Goal: Task Accomplishment & Management: Manage account settings

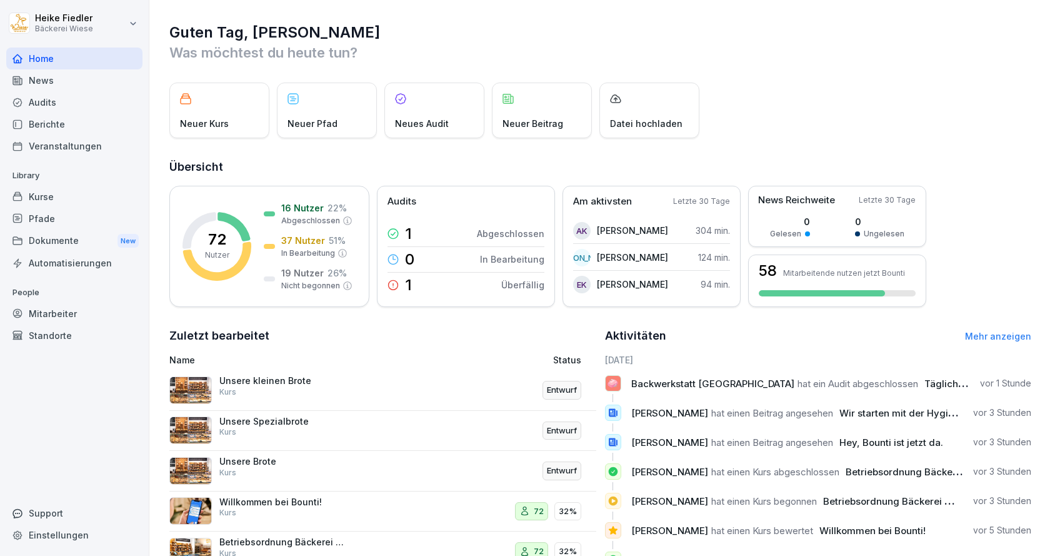
click at [55, 314] on div "Mitarbeiter" at bounding box center [74, 314] width 136 height 22
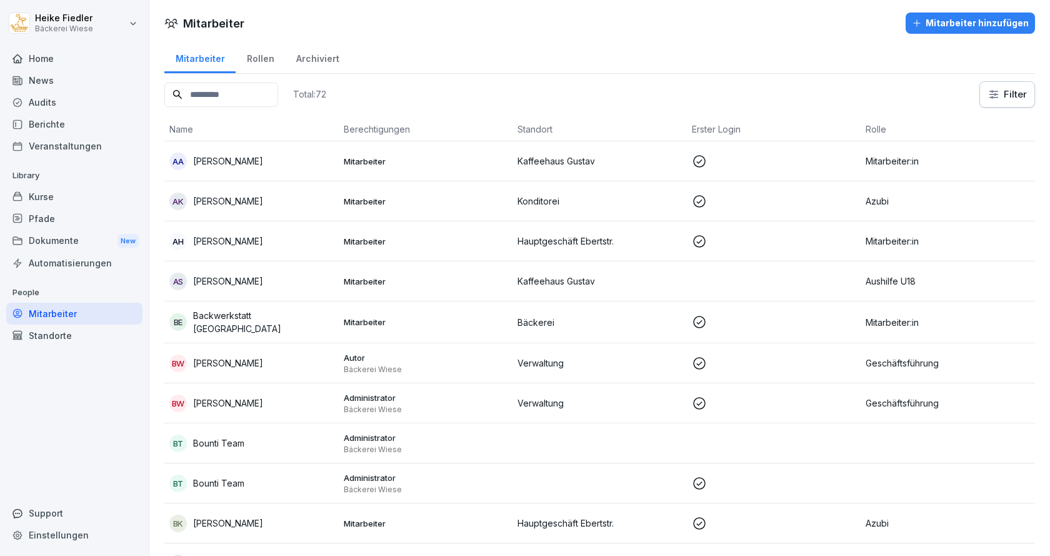
click at [269, 94] on input at bounding box center [221, 95] width 114 height 24
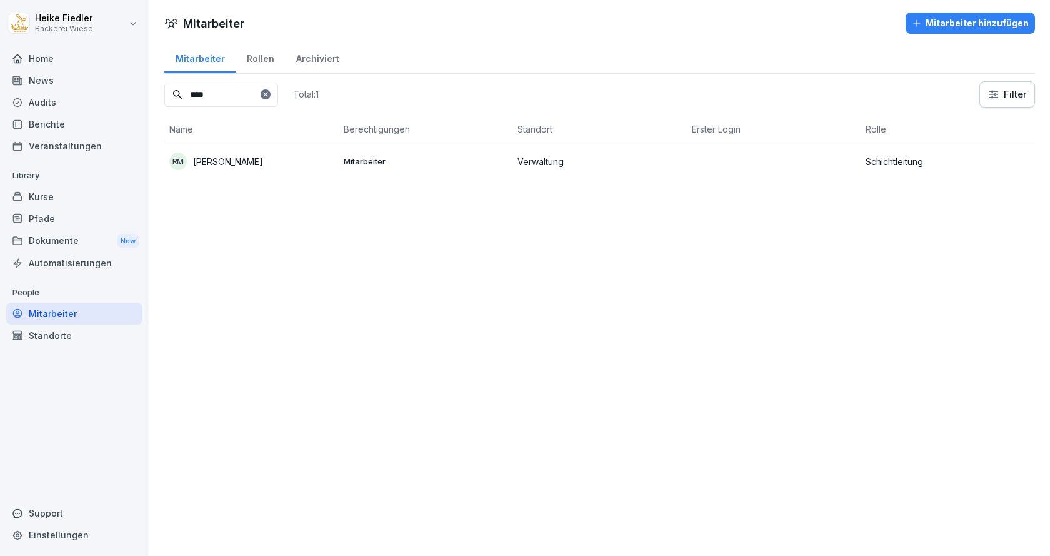
type input "****"
click at [268, 161] on div "RM [PERSON_NAME]" at bounding box center [251, 162] width 164 height 18
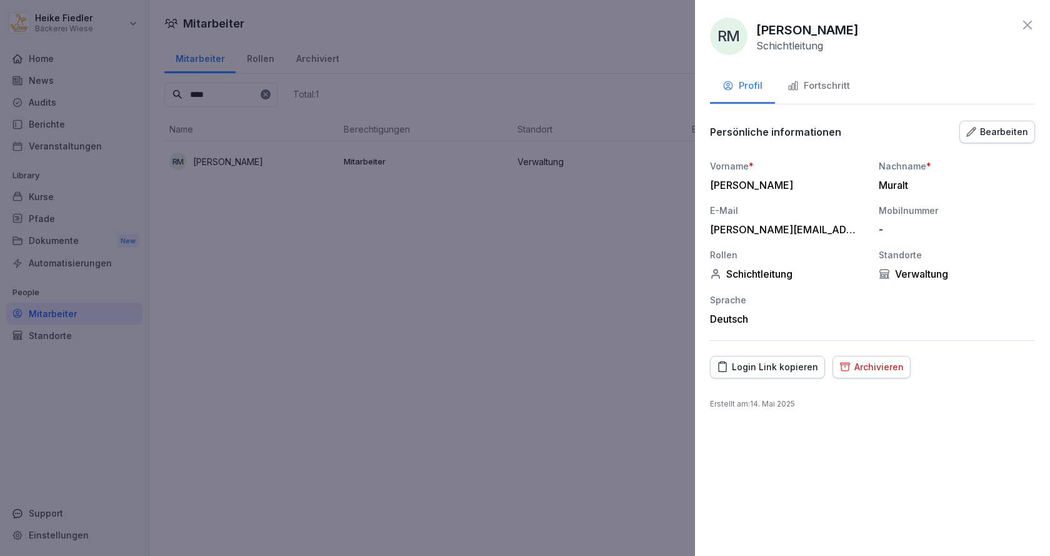
click at [866, 368] on div "Archivieren" at bounding box center [872, 367] width 64 height 14
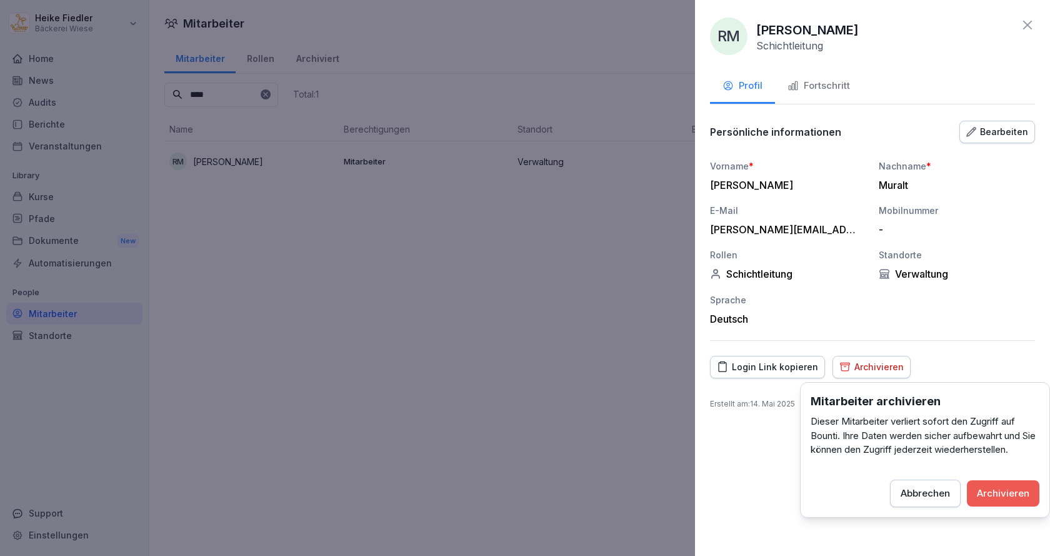
click at [993, 488] on div "Archivieren" at bounding box center [1003, 493] width 53 height 14
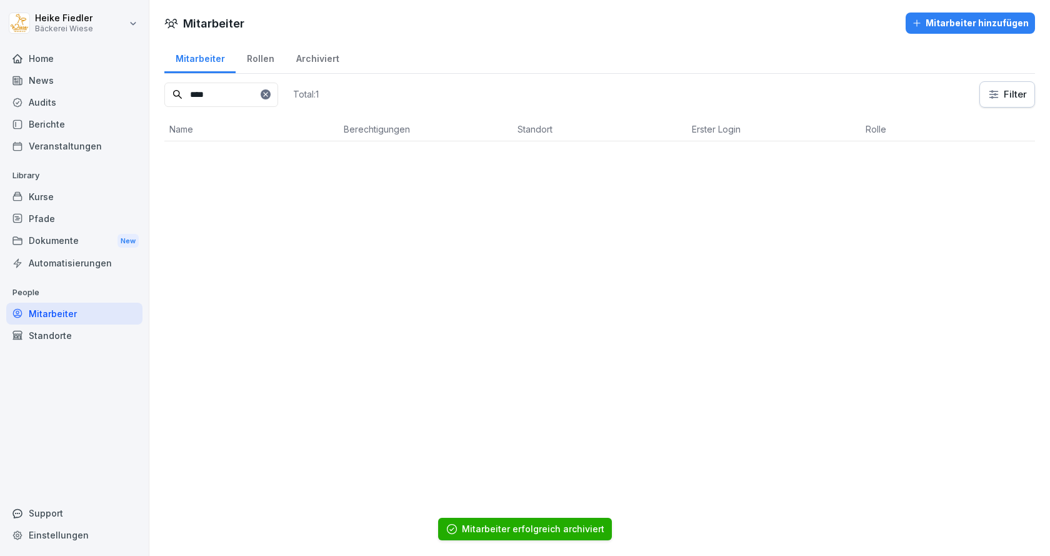
click at [199, 56] on div "Mitarbeiter" at bounding box center [199, 57] width 71 height 32
click at [269, 96] on icon at bounding box center [266, 95] width 8 height 8
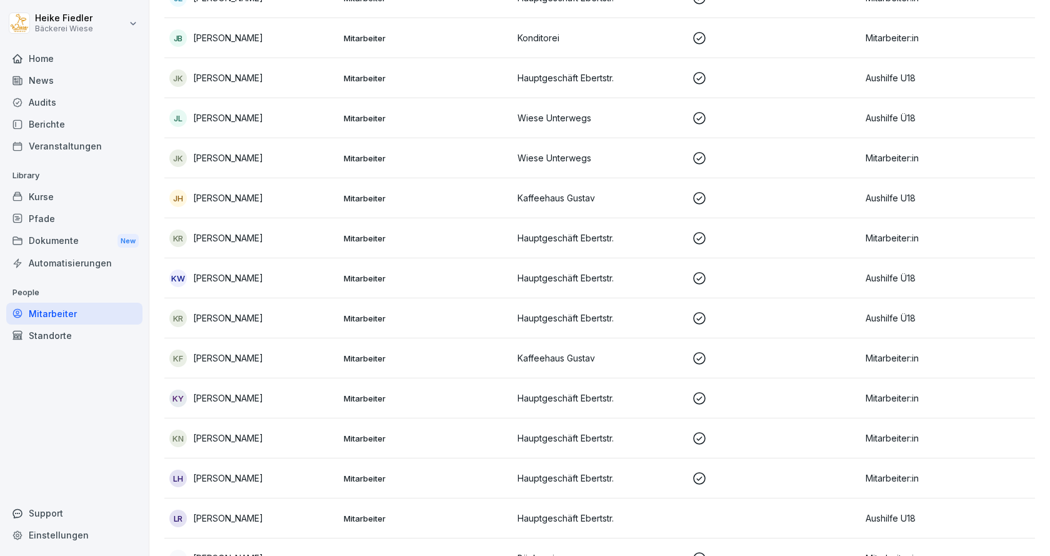
scroll to position [1188, 0]
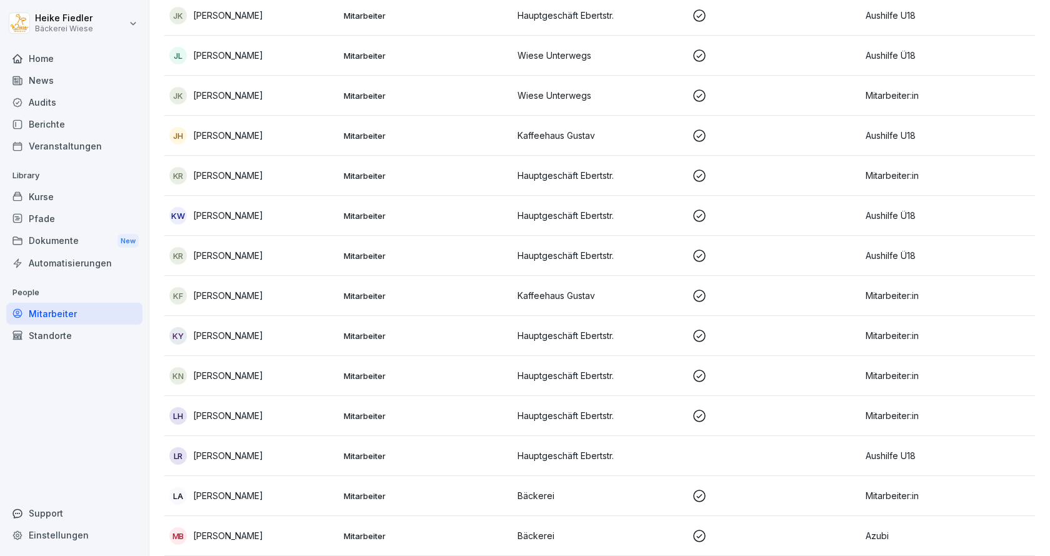
click at [234, 174] on p "[PERSON_NAME]" at bounding box center [228, 175] width 70 height 13
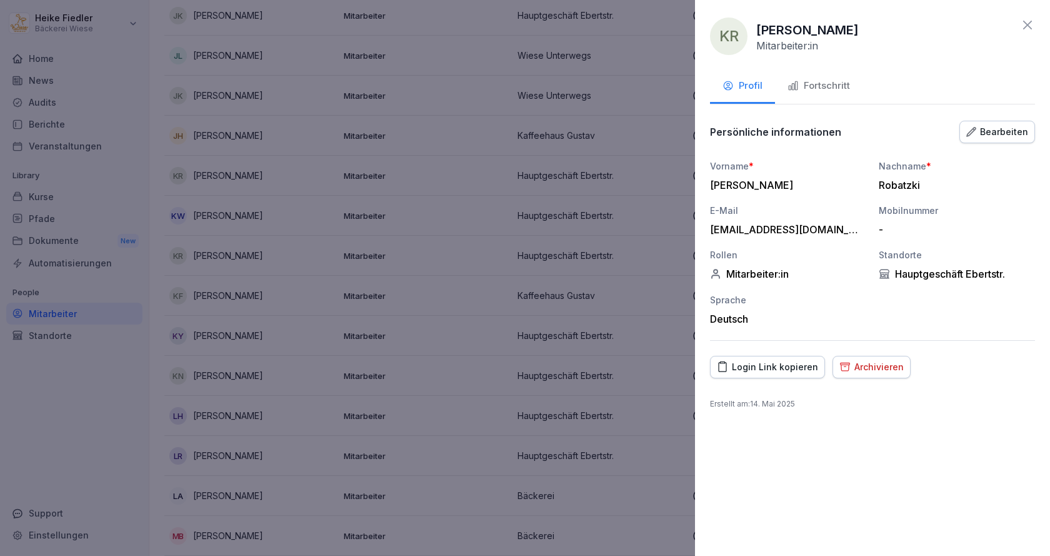
click at [997, 131] on div "Bearbeiten" at bounding box center [998, 132] width 62 height 14
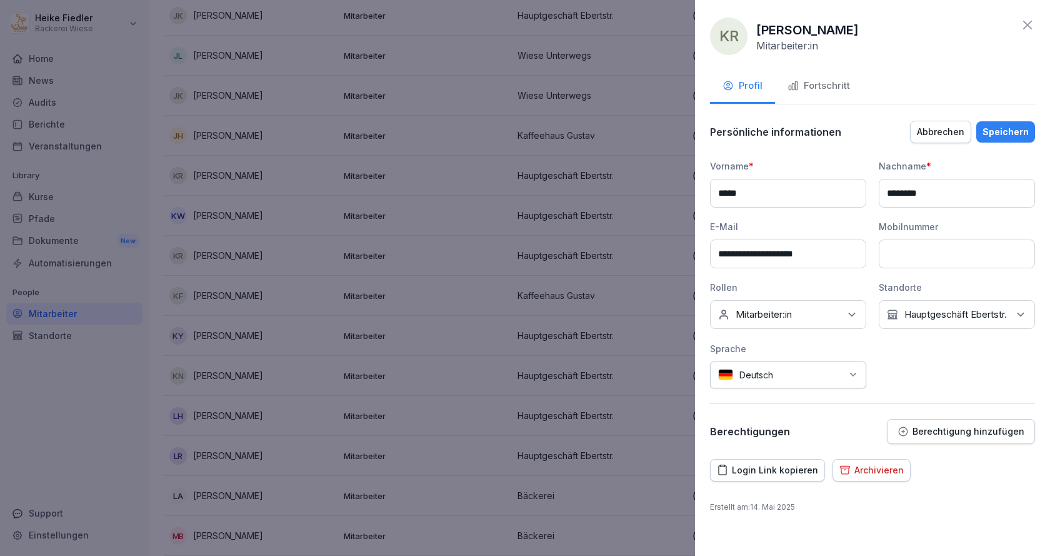
drag, startPoint x: 944, startPoint y: 194, endPoint x: 872, endPoint y: 201, distance: 72.2
click at [878, 199] on div "**********" at bounding box center [872, 273] width 325 height 229
type input "******"
click at [1003, 134] on div "Speichern" at bounding box center [1006, 132] width 46 height 14
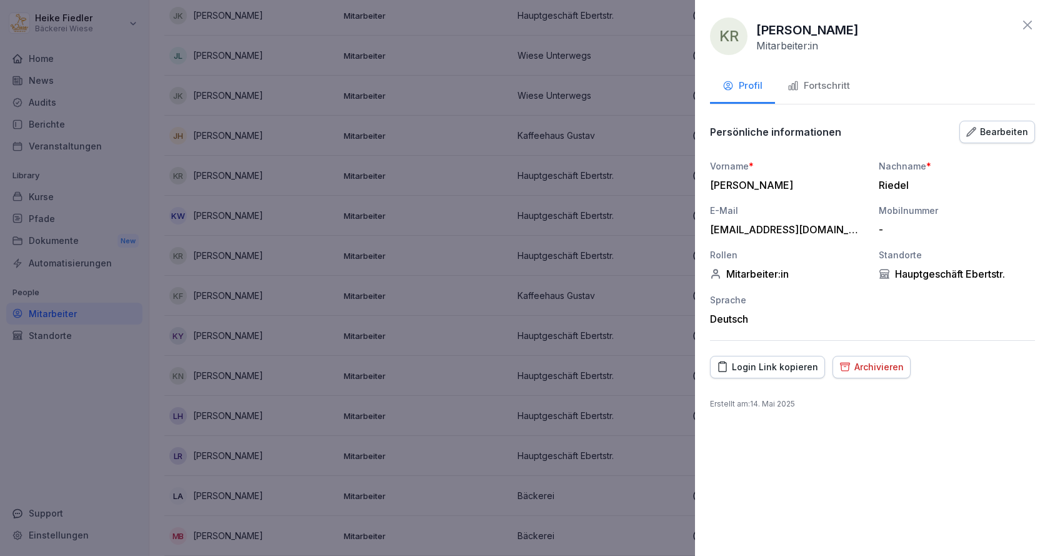
click at [1029, 23] on icon at bounding box center [1027, 25] width 15 height 15
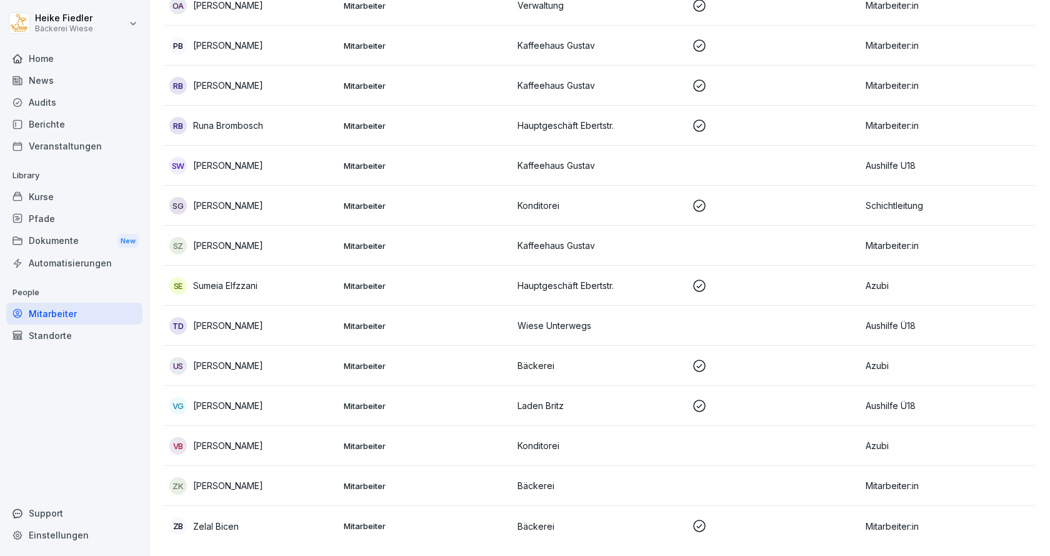
scroll to position [2446, 0]
click at [254, 400] on p "[PERSON_NAME]" at bounding box center [228, 405] width 70 height 13
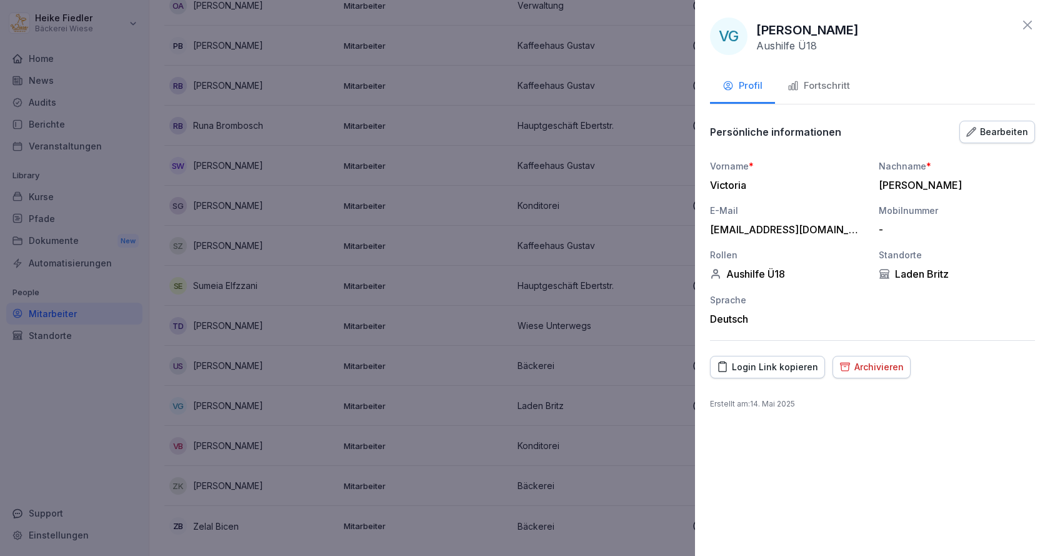
click at [869, 366] on div "Archivieren" at bounding box center [872, 367] width 64 height 14
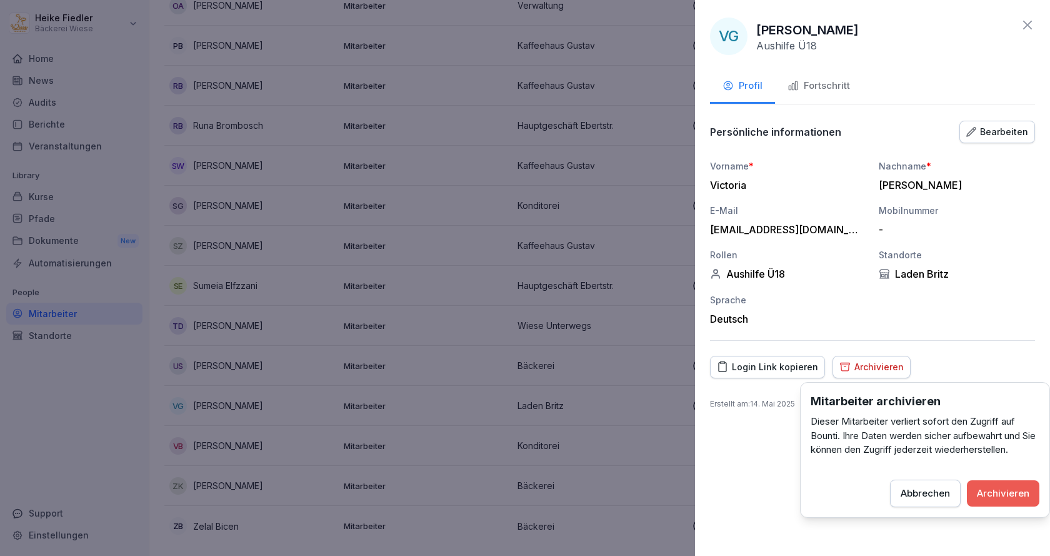
click at [1018, 488] on div "Archivieren" at bounding box center [1003, 493] width 53 height 14
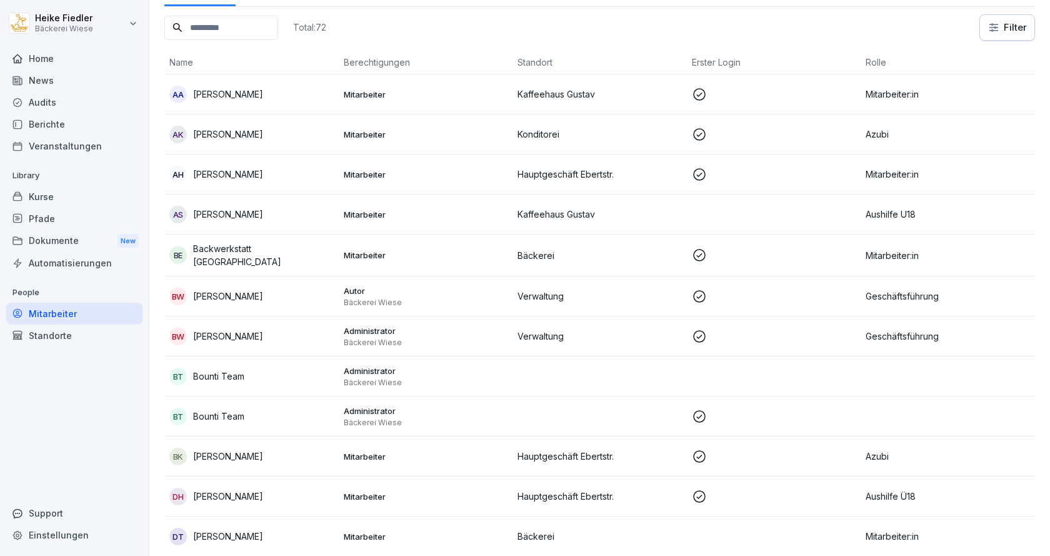
scroll to position [0, 0]
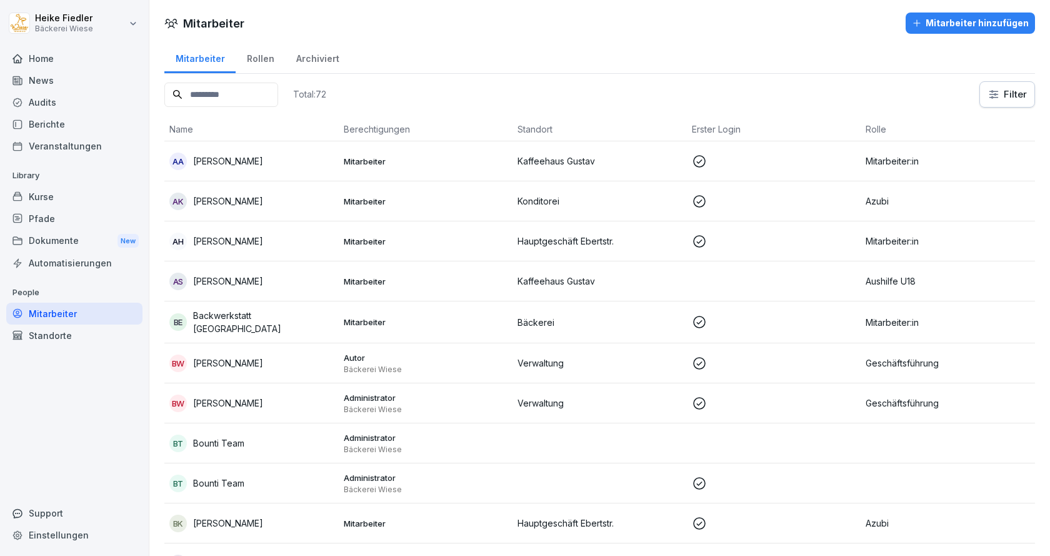
click at [379, 445] on p "Bäckerei Wiese" at bounding box center [426, 450] width 164 height 10
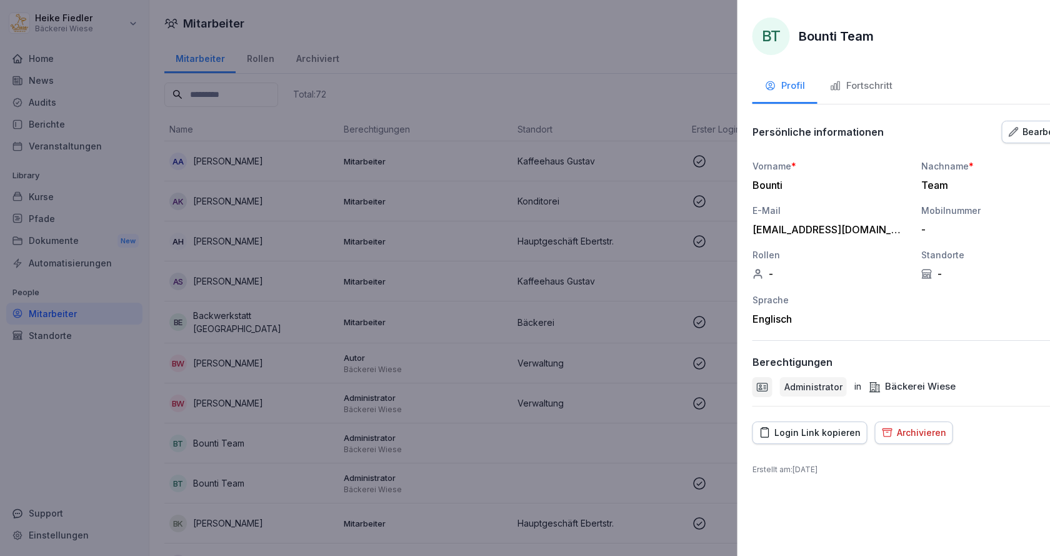
click at [363, 485] on div at bounding box center [525, 278] width 1050 height 556
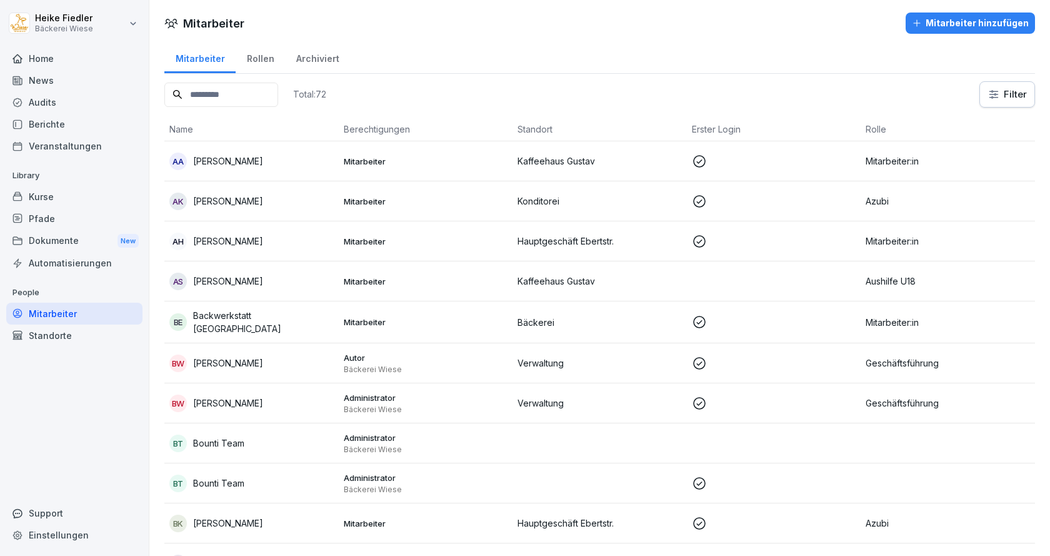
click at [363, 485] on p "Bäckerei Wiese" at bounding box center [426, 490] width 164 height 10
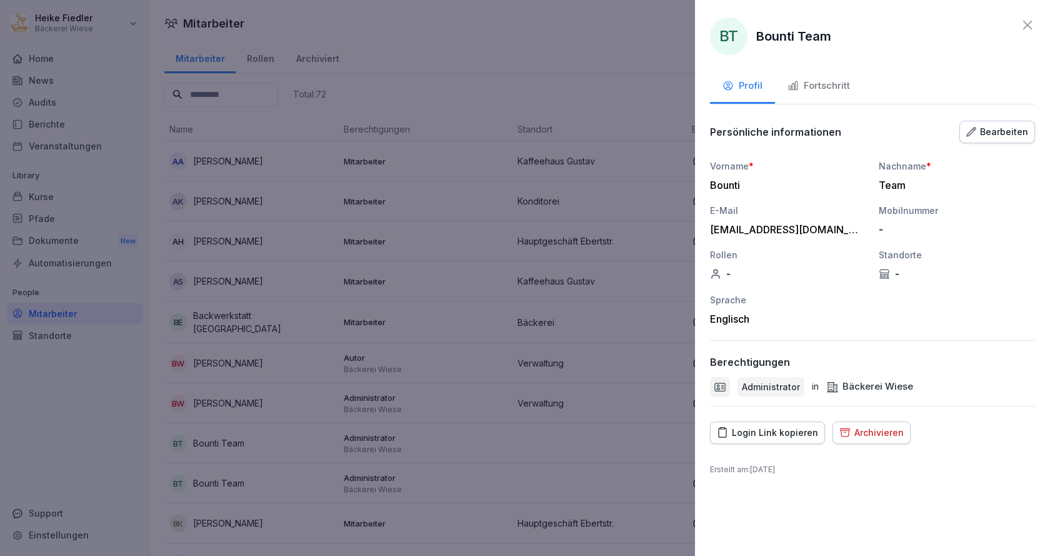
click at [836, 90] on div "Fortschritt" at bounding box center [819, 86] width 63 height 14
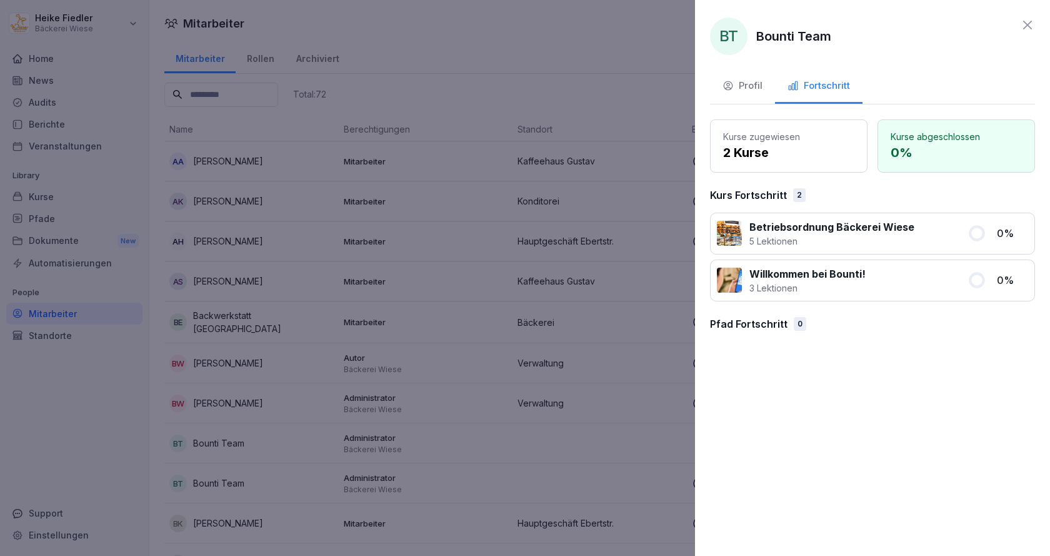
click at [751, 87] on div "Profil" at bounding box center [743, 86] width 40 height 14
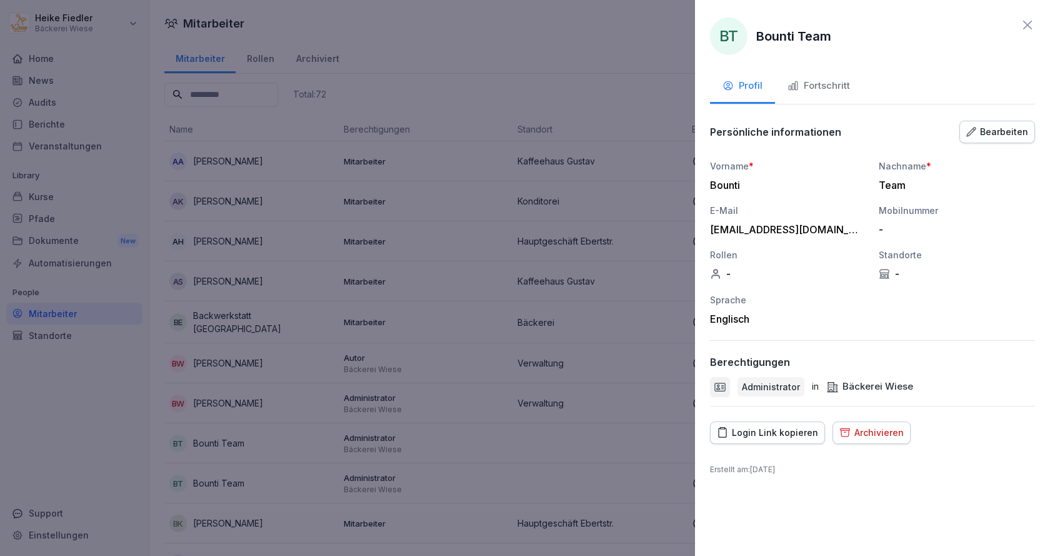
click at [1028, 23] on icon at bounding box center [1027, 25] width 15 height 15
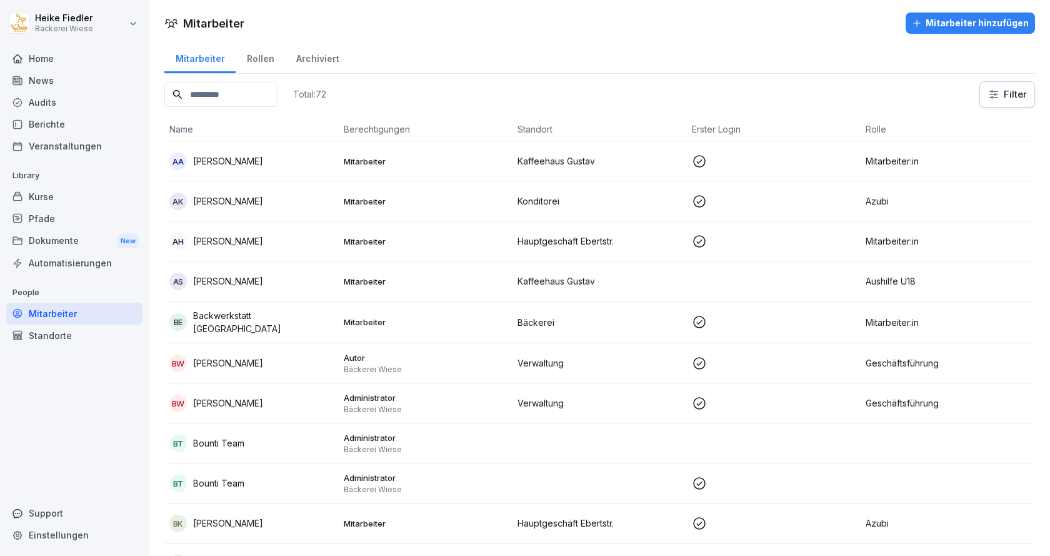
click at [374, 474] on p "Administrator" at bounding box center [426, 477] width 164 height 11
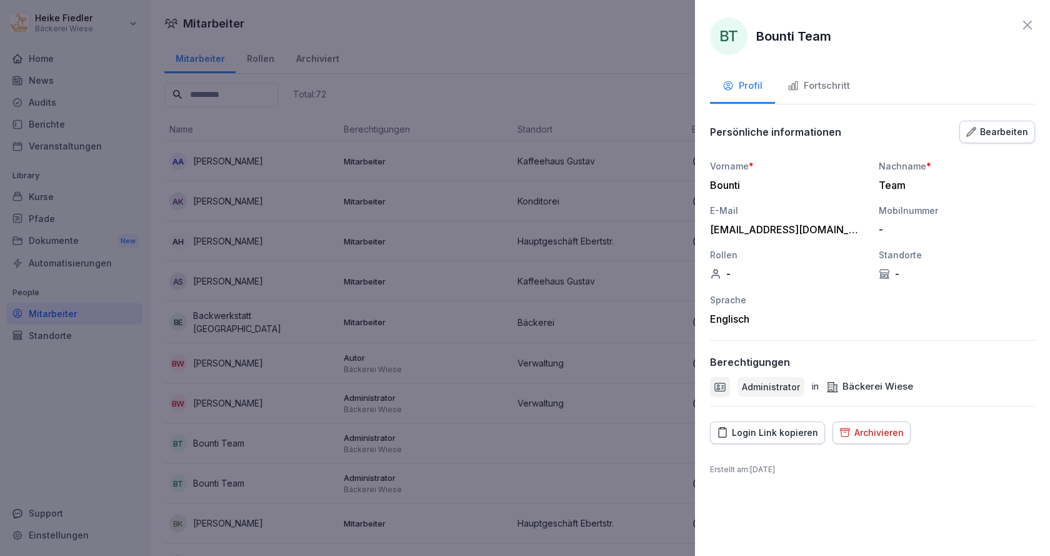
click at [1025, 22] on icon at bounding box center [1027, 25] width 15 height 15
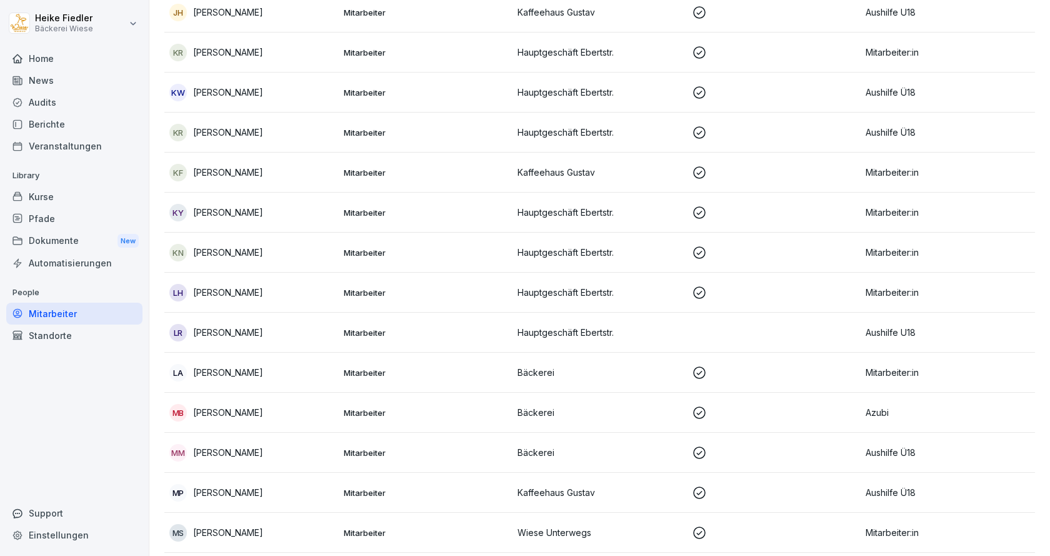
scroll to position [1313, 0]
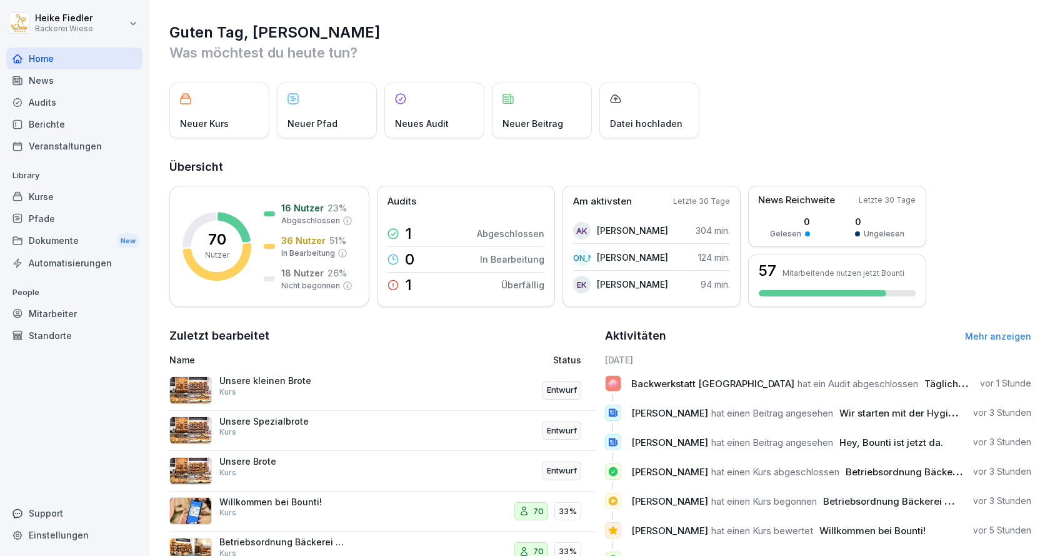
click at [67, 309] on div "Mitarbeiter" at bounding box center [74, 314] width 136 height 22
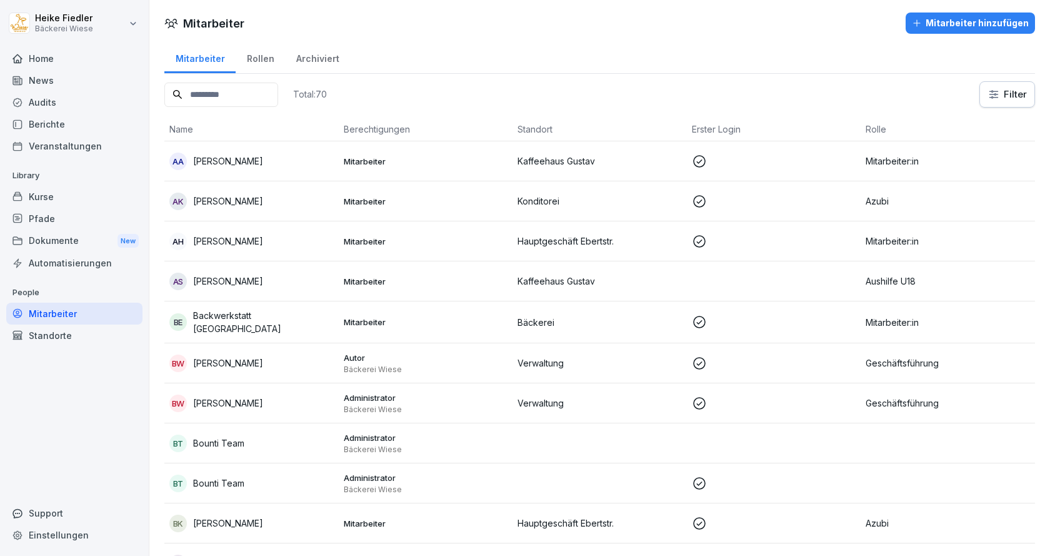
click at [311, 53] on div "Archiviert" at bounding box center [317, 57] width 65 height 32
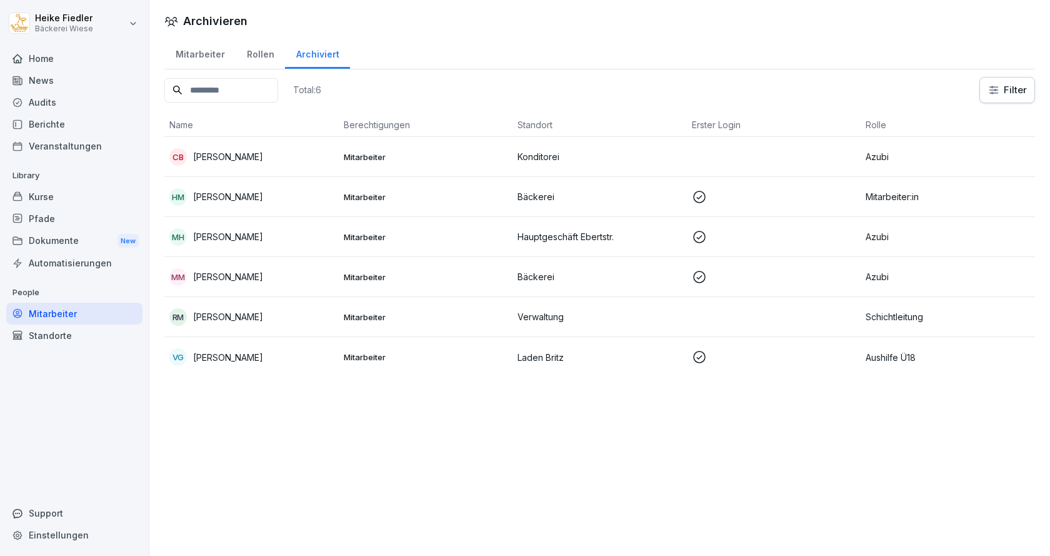
drag, startPoint x: 575, startPoint y: 279, endPoint x: 546, endPoint y: 273, distance: 29.3
click at [546, 273] on p "Bäckerei" at bounding box center [600, 276] width 164 height 13
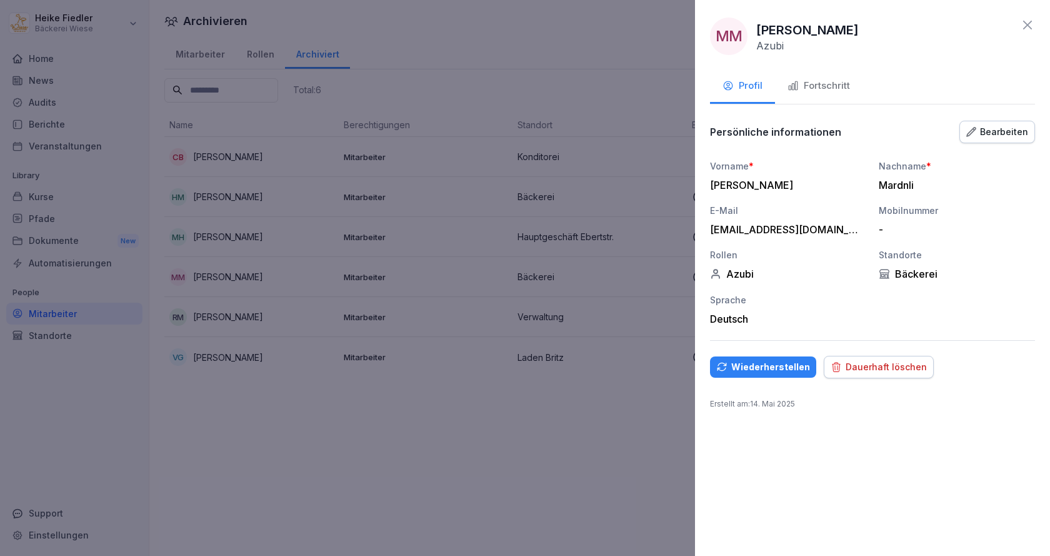
click at [899, 365] on div "Dauerhaft löschen" at bounding box center [879, 367] width 96 height 14
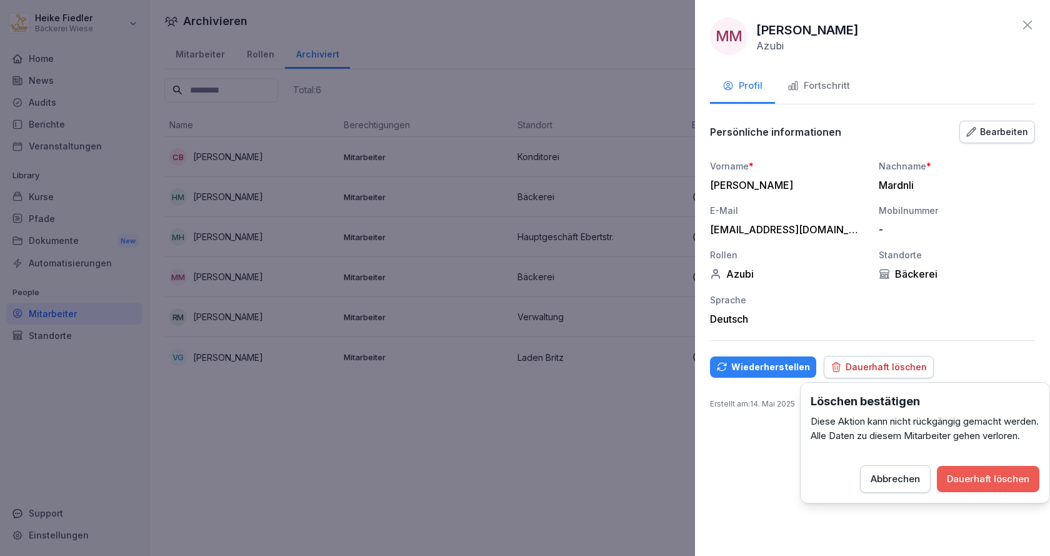
click at [985, 486] on div "Dauerhaft löschen" at bounding box center [988, 479] width 83 height 14
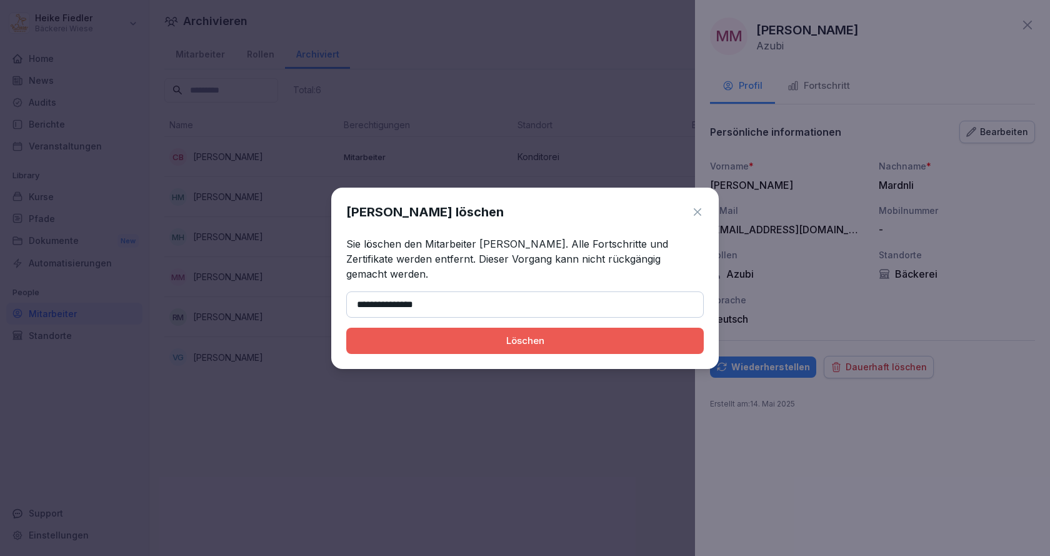
type input "**********"
click at [346, 328] on button "Löschen" at bounding box center [525, 341] width 358 height 26
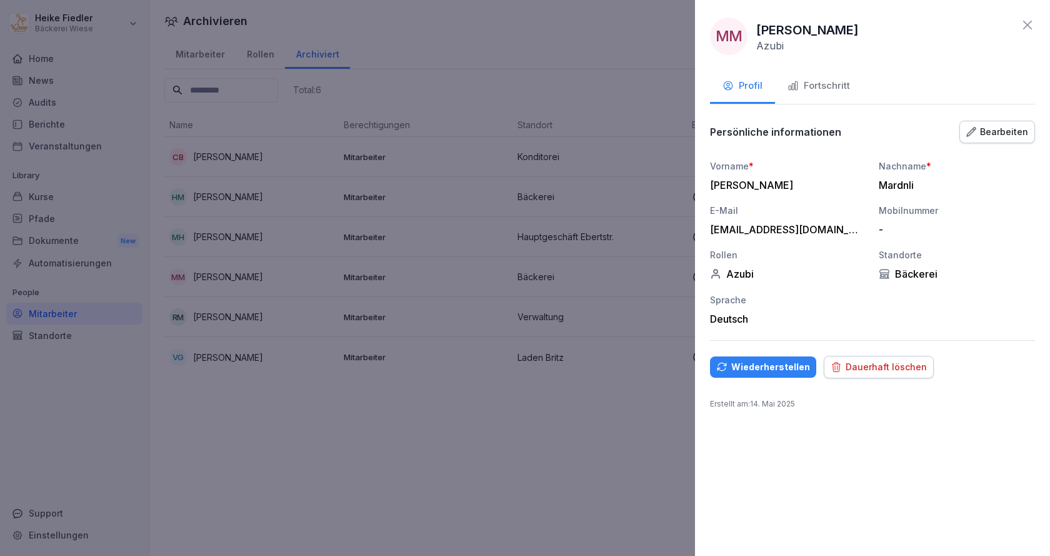
click at [870, 366] on div "Dauerhaft löschen" at bounding box center [879, 367] width 96 height 14
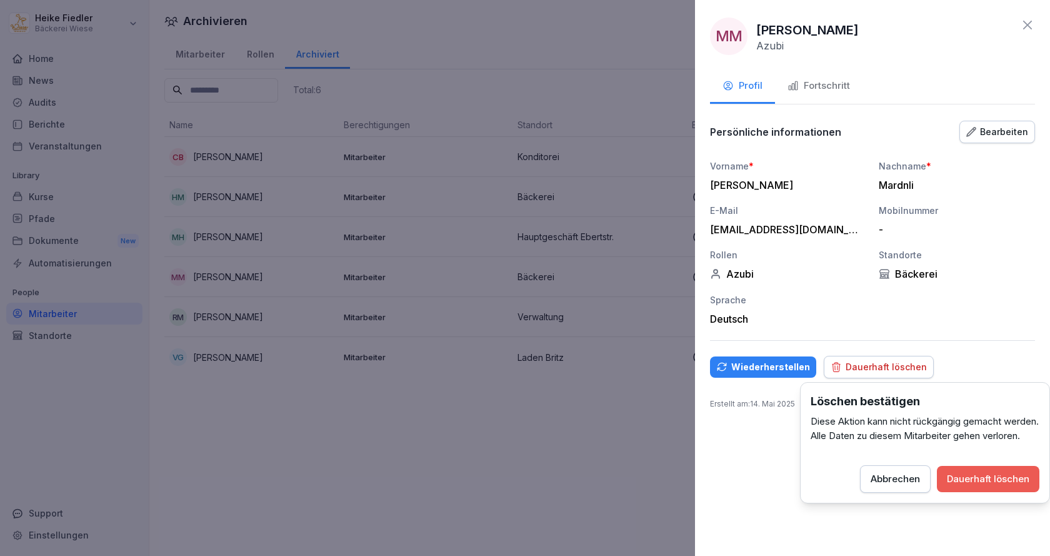
click at [994, 486] on div "Dauerhaft löschen" at bounding box center [988, 479] width 83 height 14
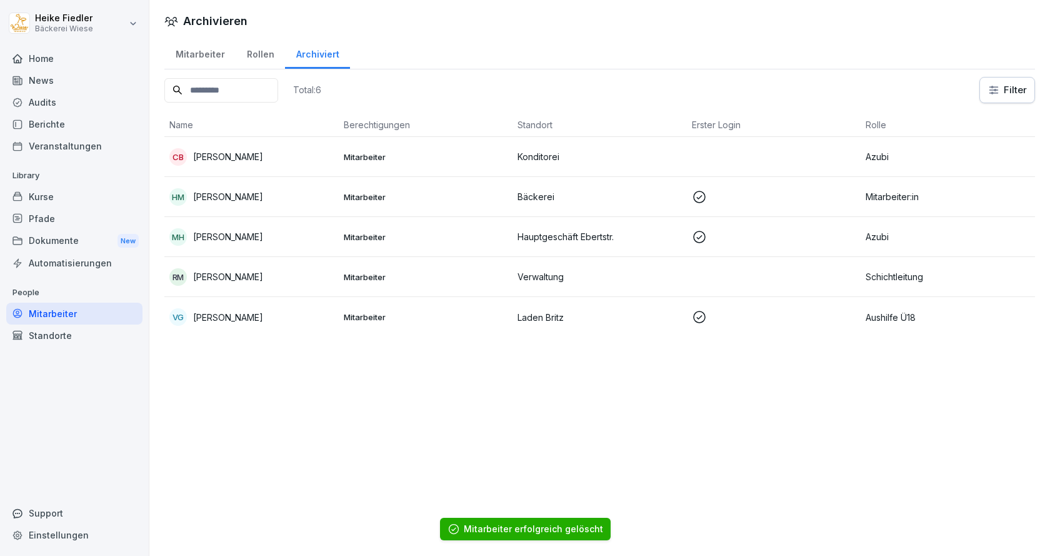
click at [254, 406] on div "Archivieren Mitarbeiter Rollen Archiviert Total: 6 Filter Name Berechtigungen S…" at bounding box center [599, 278] width 901 height 556
click at [249, 196] on p "Hosseinali Mohammadi" at bounding box center [228, 196] width 70 height 13
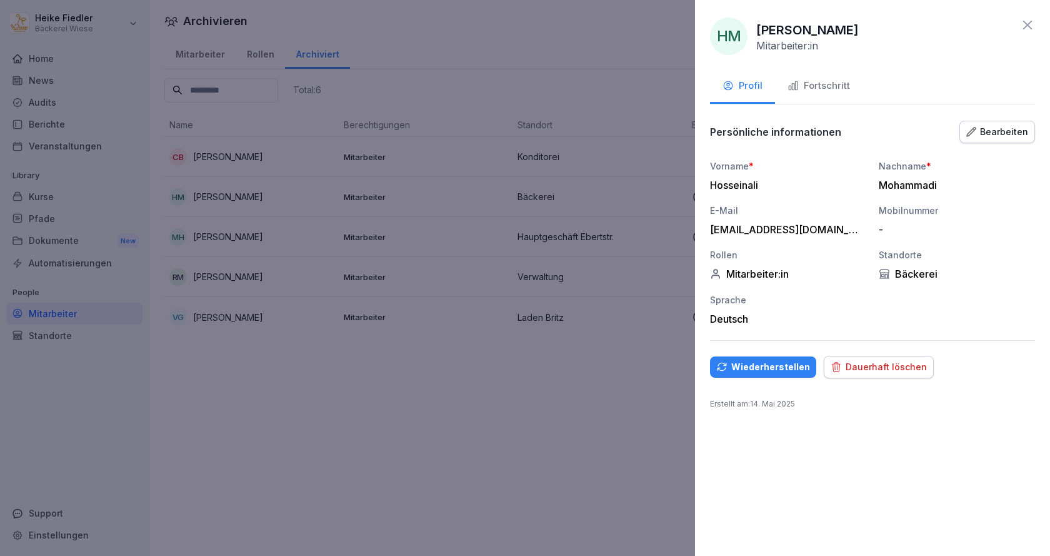
click at [886, 365] on div "Dauerhaft löschen" at bounding box center [879, 367] width 96 height 14
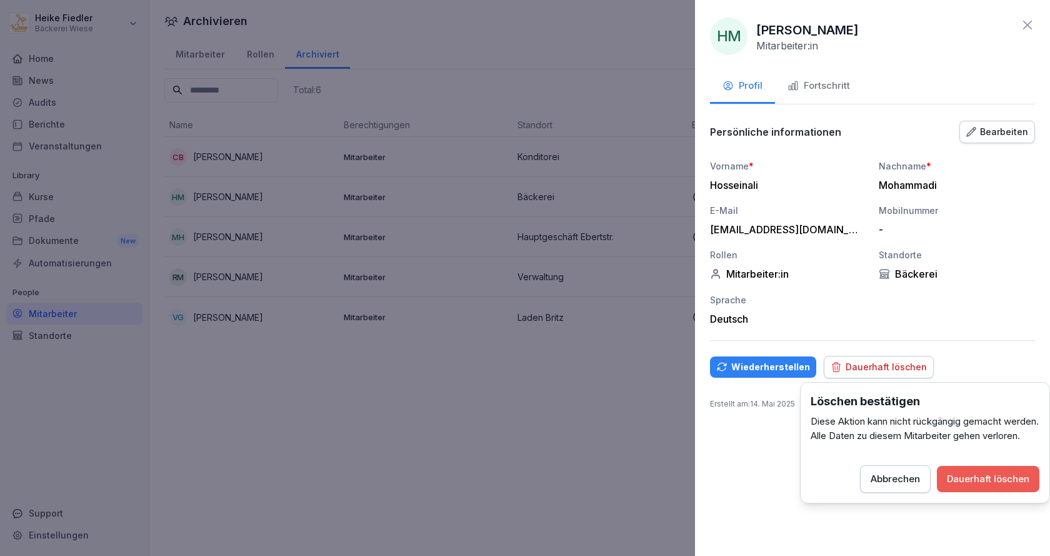
click at [990, 486] on div "Dauerhaft löschen" at bounding box center [988, 479] width 83 height 14
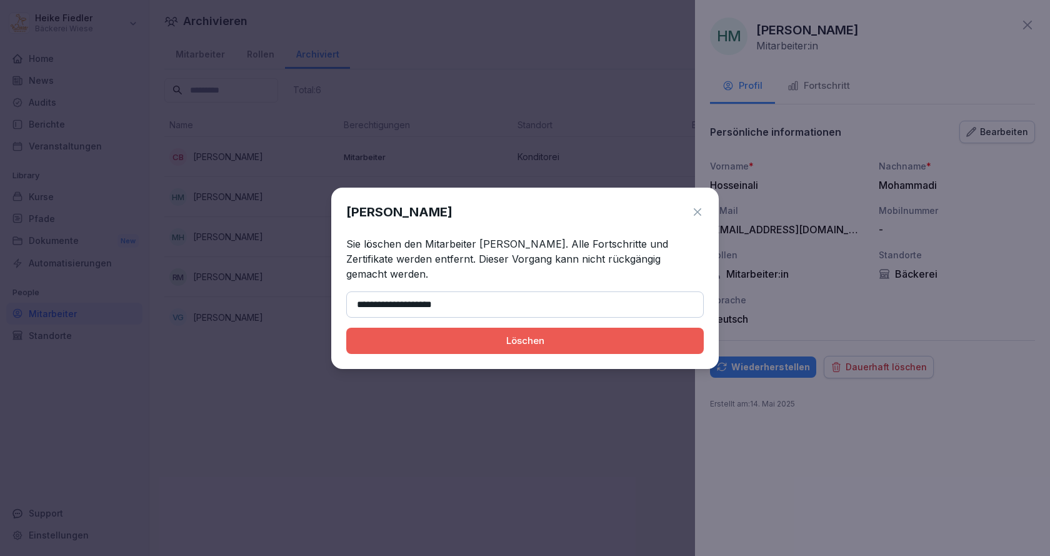
type input "**********"
click at [514, 338] on div "Löschen" at bounding box center [525, 341] width 338 height 14
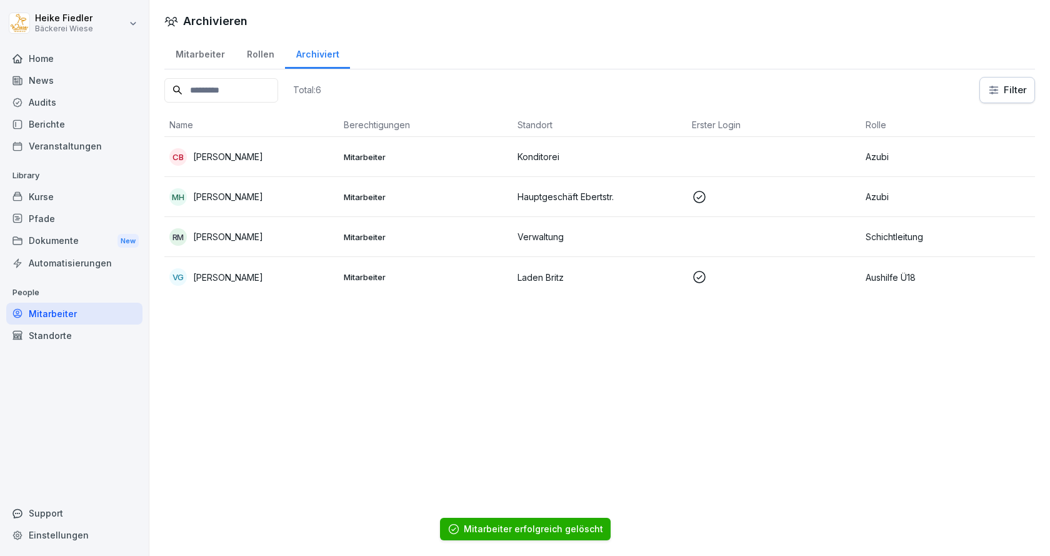
click at [212, 55] on div "Mitarbeiter" at bounding box center [199, 53] width 71 height 32
